Goal: Information Seeking & Learning: Learn about a topic

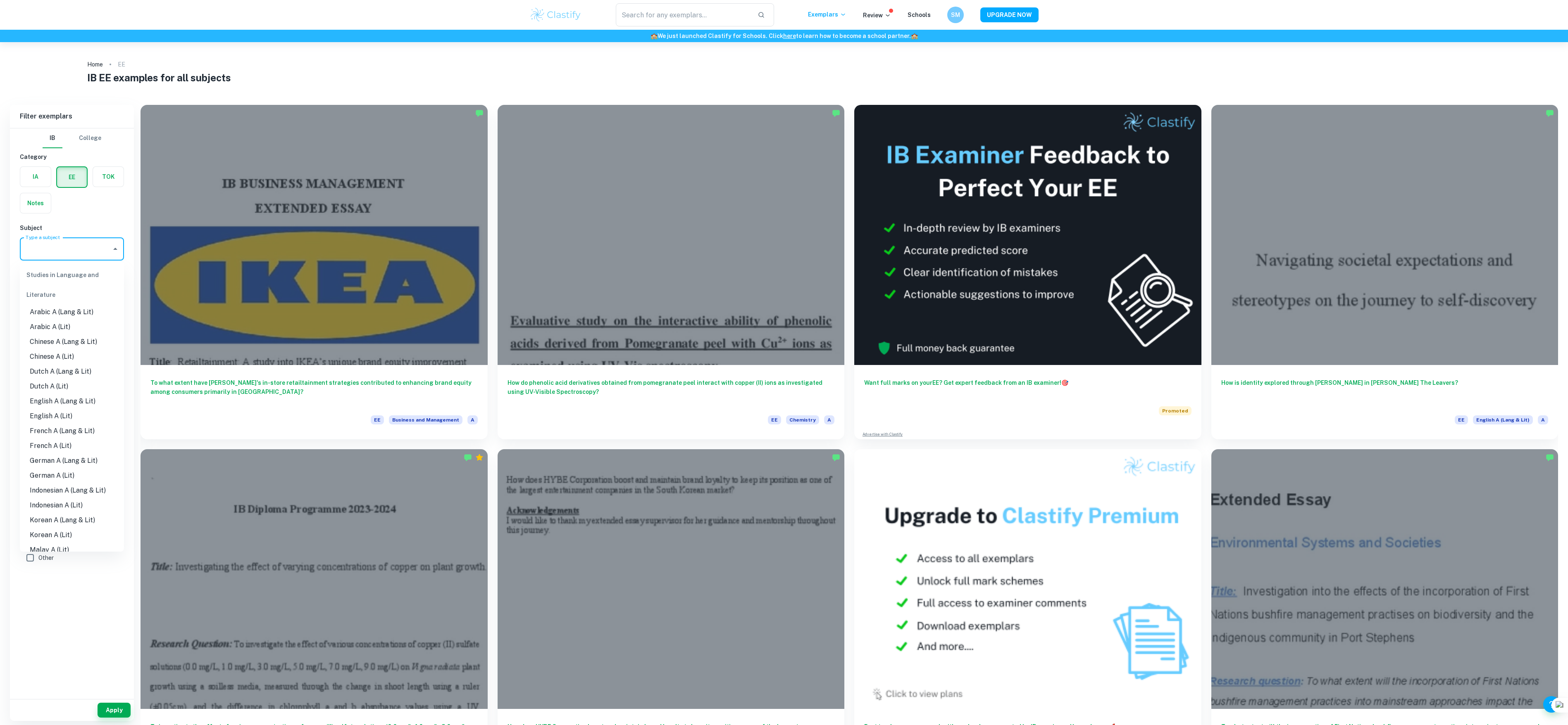
click at [46, 252] on input "Type a subject" at bounding box center [65, 249] width 84 height 16
type input "g"
click at [92, 349] on li "Global Politics" at bounding box center [71, 347] width 105 height 15
type input "Global Politics"
click at [81, 297] on button "Select" at bounding box center [71, 295] width 105 height 15
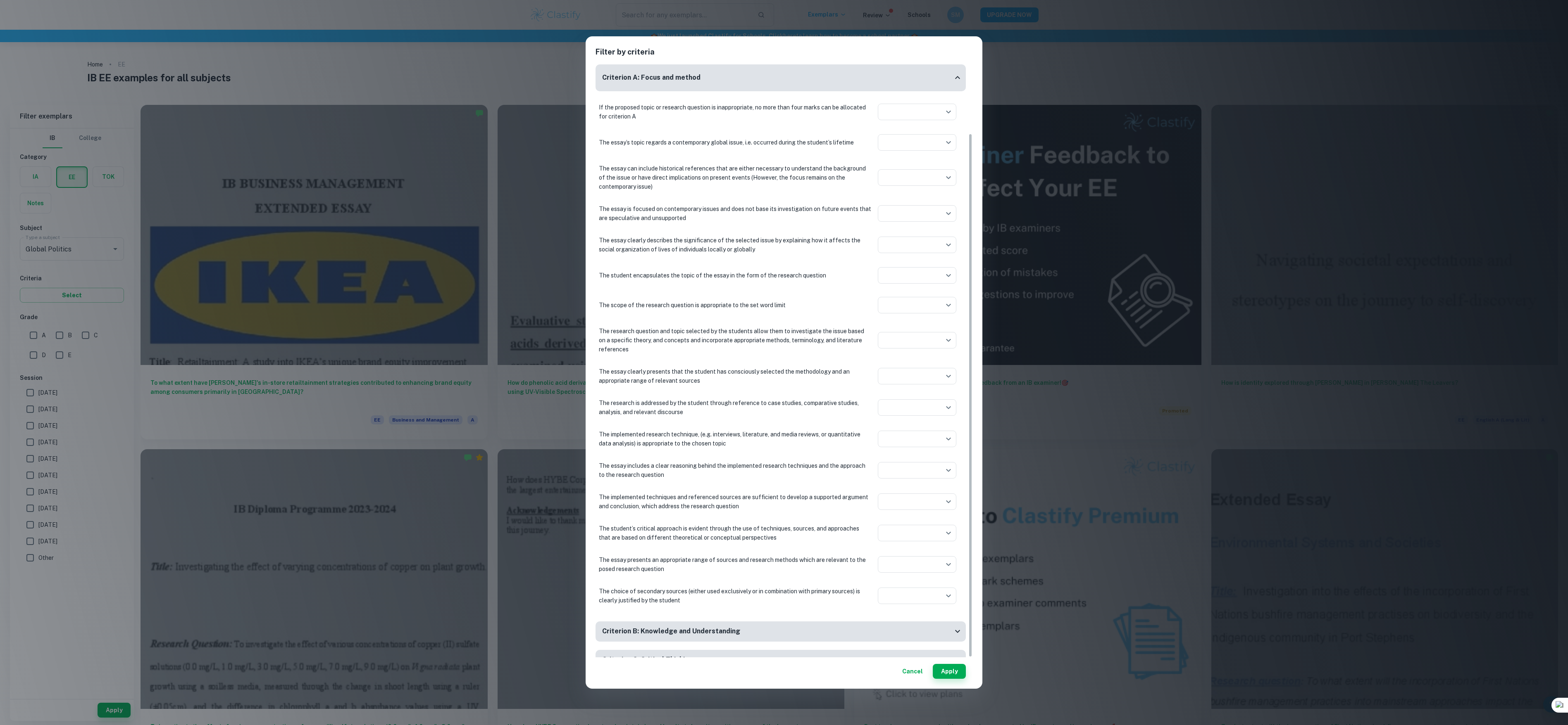
scroll to position [77, 0]
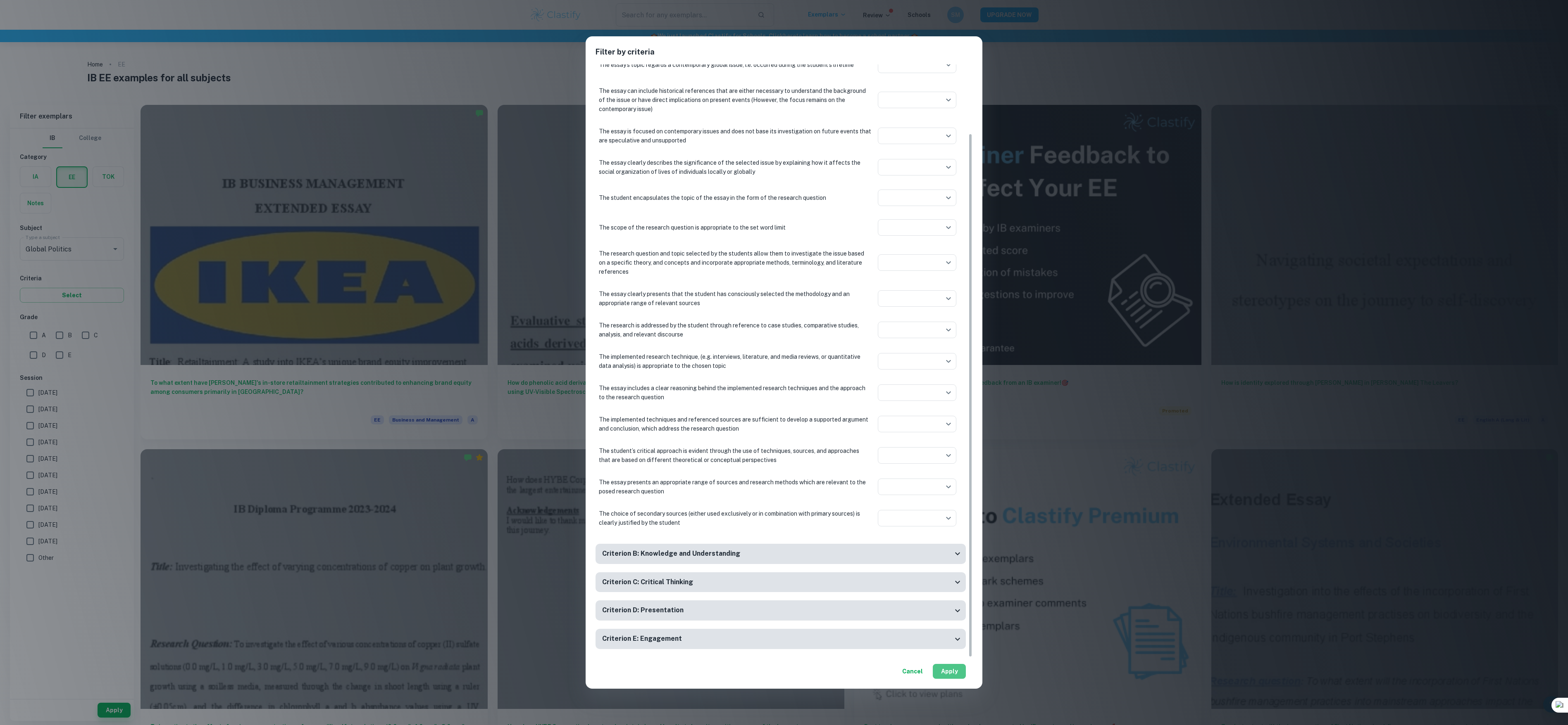
click at [949, 666] on button "Apply" at bounding box center [949, 671] width 33 height 15
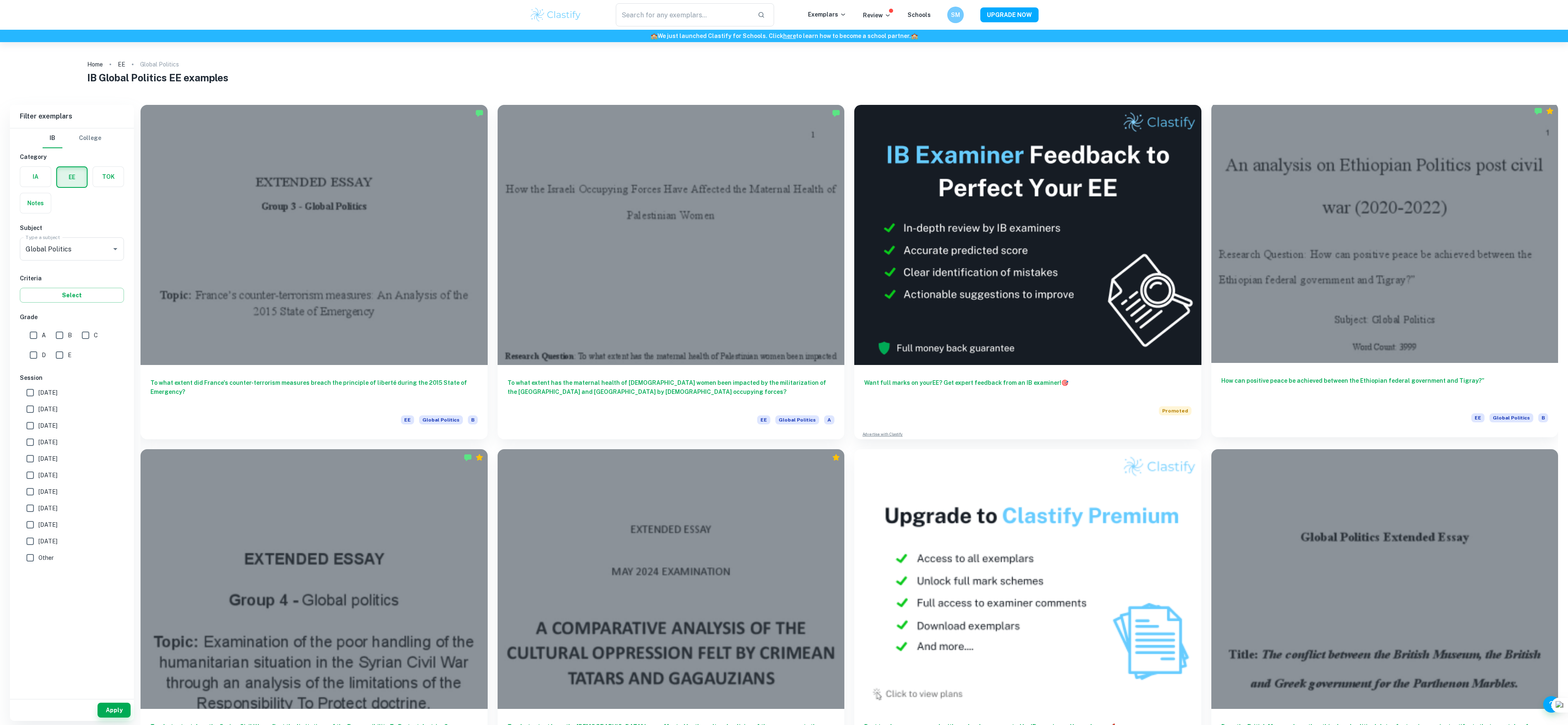
click at [1425, 318] on div at bounding box center [1384, 233] width 347 height 260
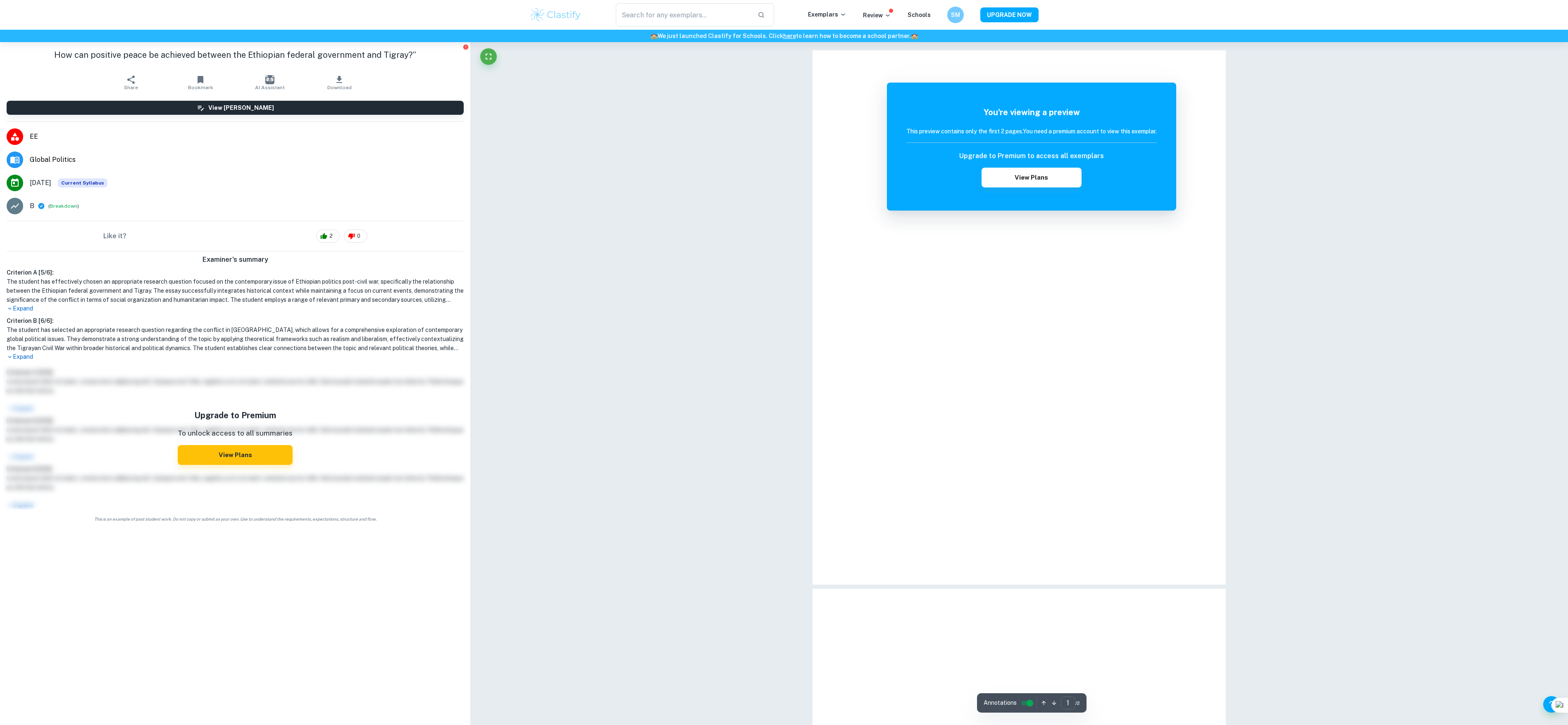
click at [944, 262] on div at bounding box center [1019, 318] width 414 height 534
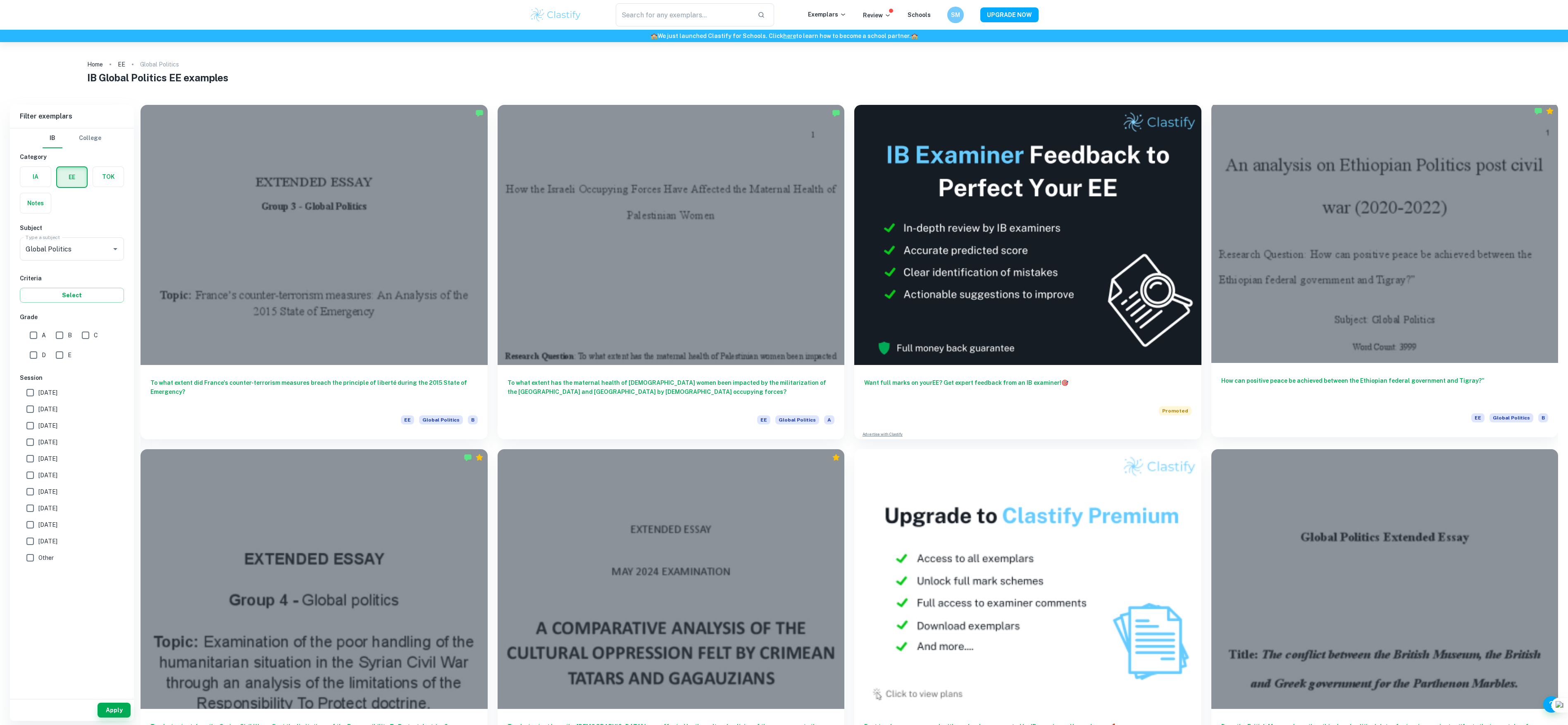
click at [1462, 179] on div at bounding box center [1384, 233] width 347 height 260
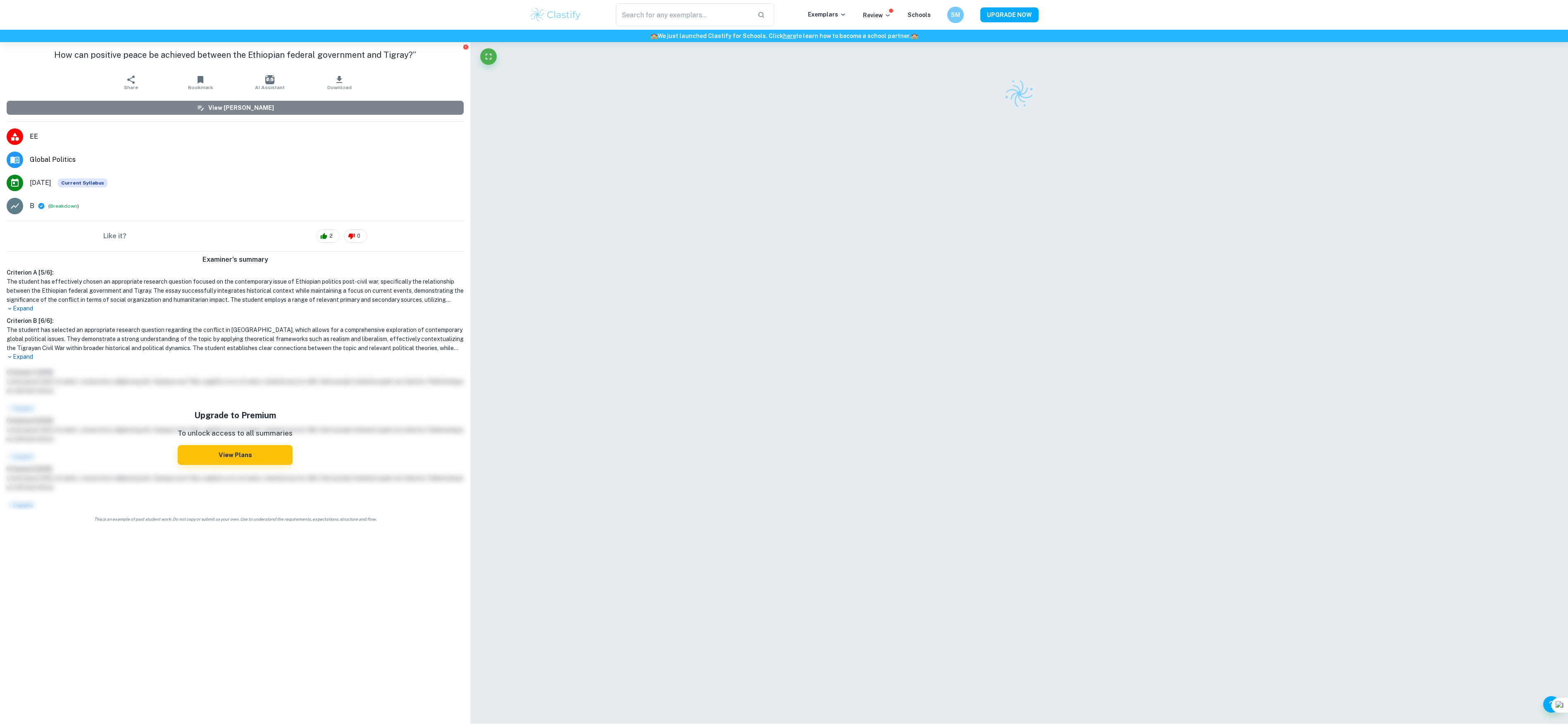
click at [239, 112] on h6 "View [PERSON_NAME]" at bounding box center [240, 107] width 65 height 9
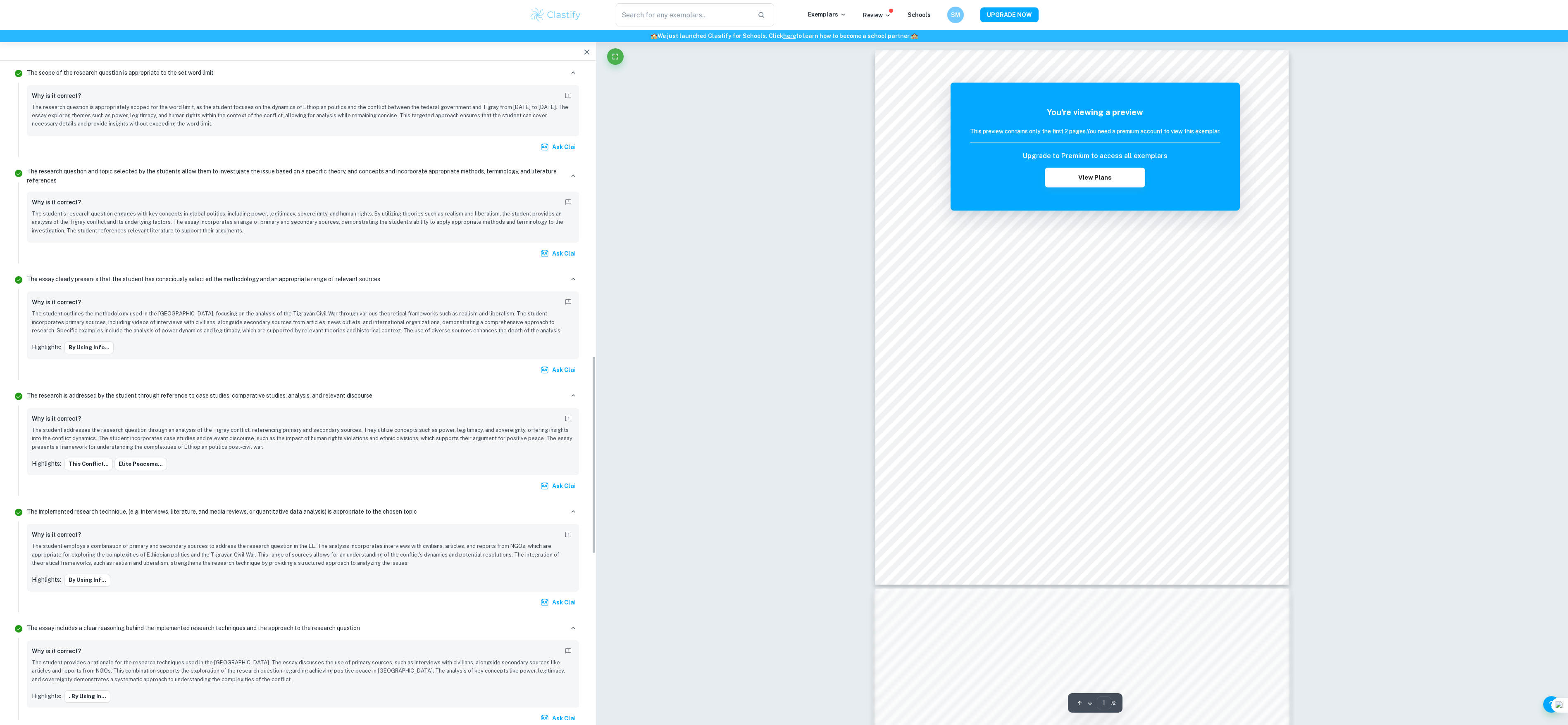
scroll to position [1508, 0]
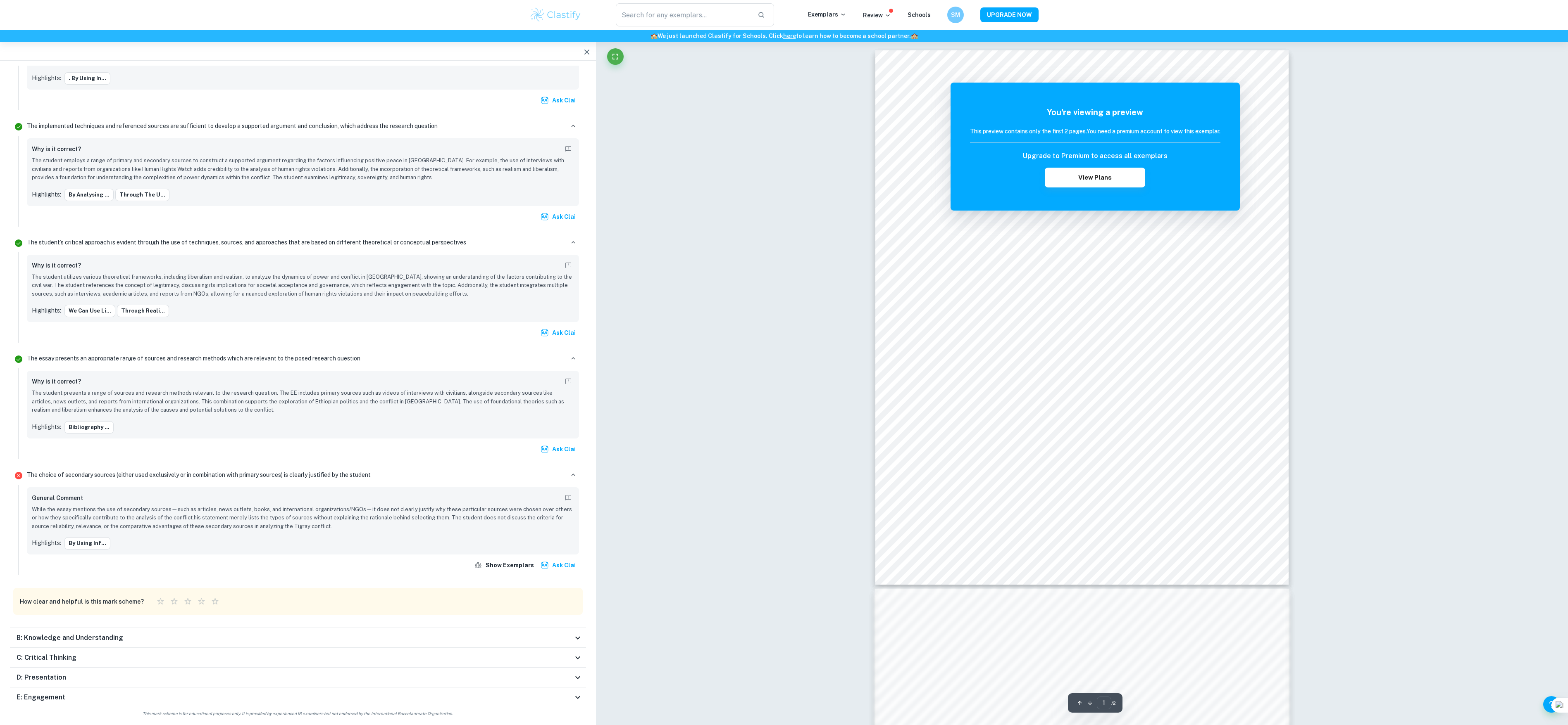
click at [306, 657] on div "C: Critical Thinking" at bounding box center [294, 658] width 556 height 10
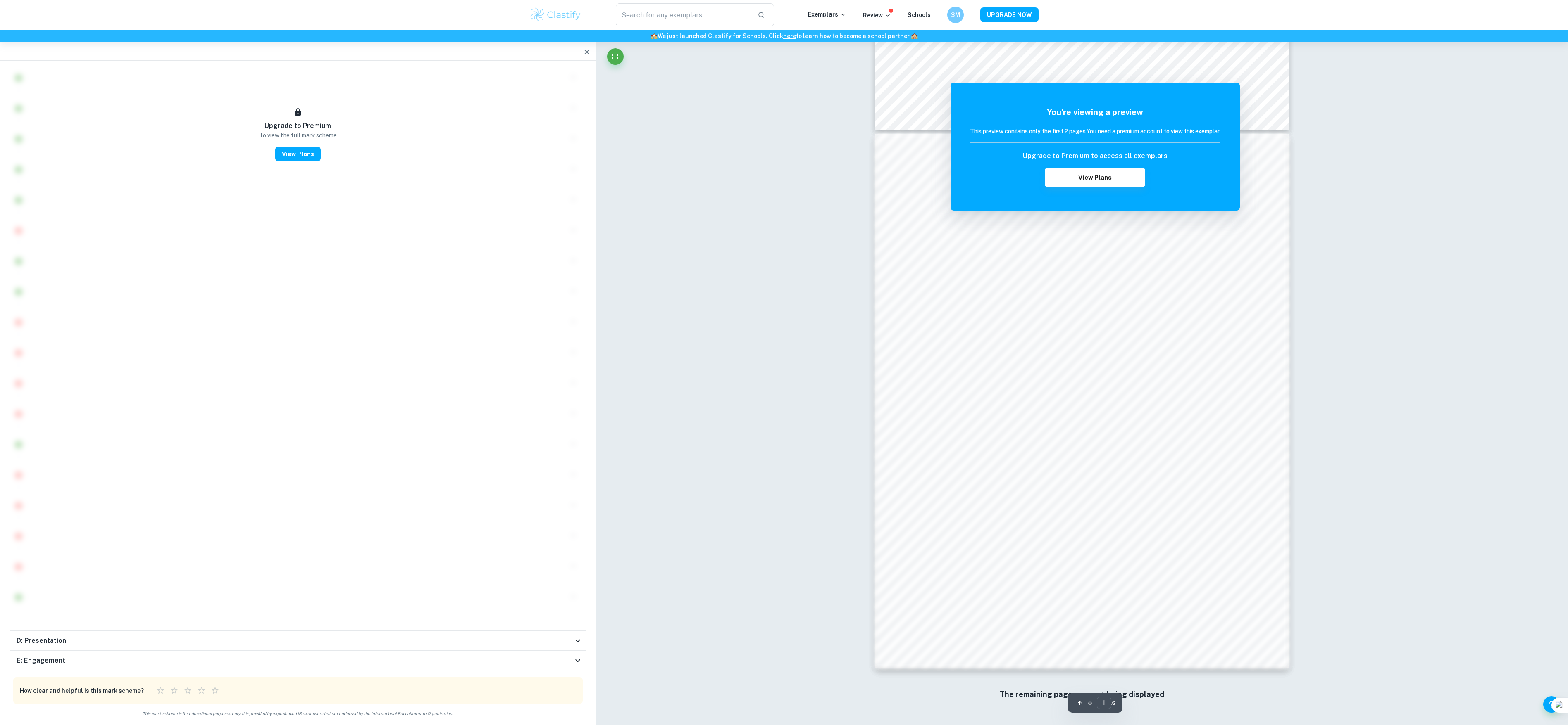
scroll to position [0, 0]
